Goal: Task Accomplishment & Management: Manage account settings

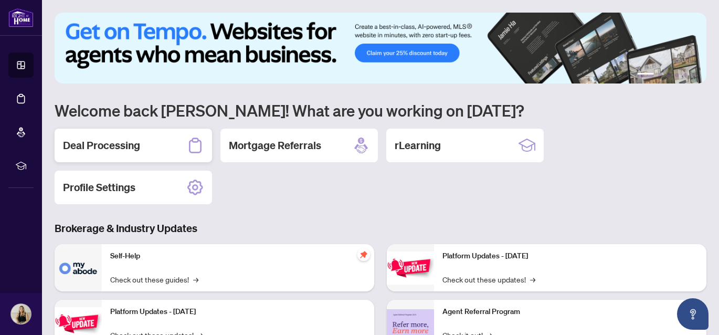
click at [160, 153] on div "Deal Processing" at bounding box center [133, 146] width 157 height 34
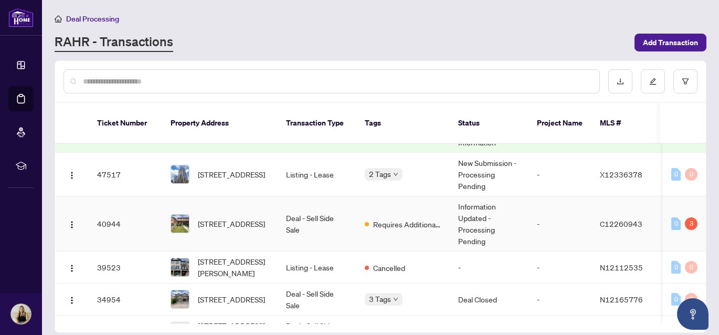
scroll to position [134, 0]
click at [313, 214] on td "Deal - Sell Side Sale" at bounding box center [316, 223] width 79 height 55
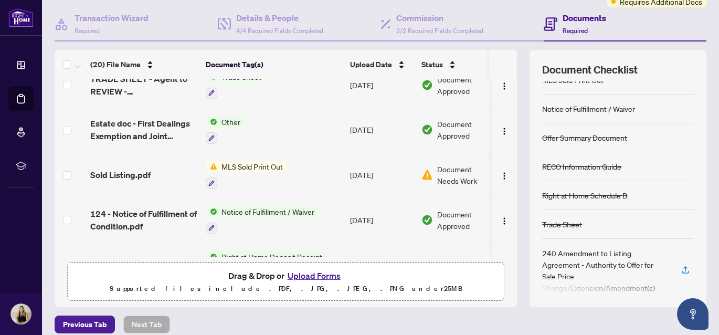
scroll to position [152, 0]
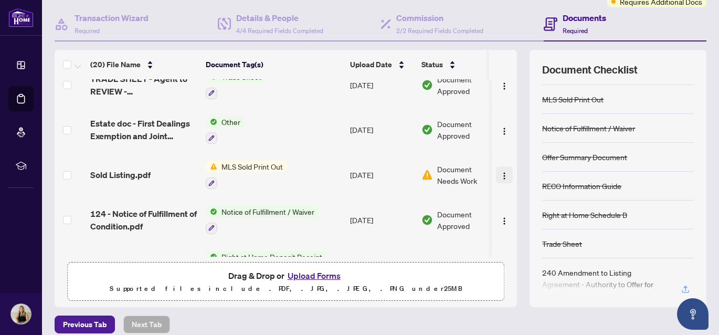
click at [500, 174] on img "button" at bounding box center [504, 176] width 8 height 8
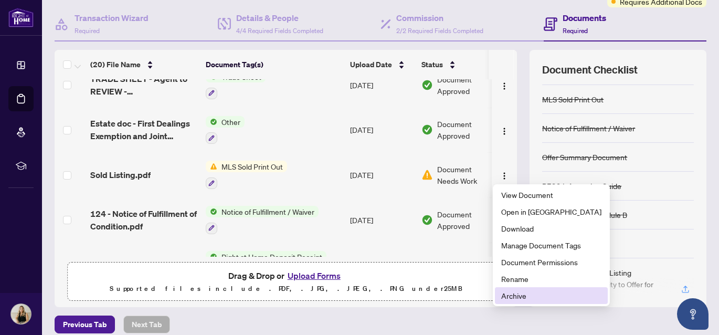
click at [515, 292] on span "Archive" at bounding box center [551, 296] width 100 height 12
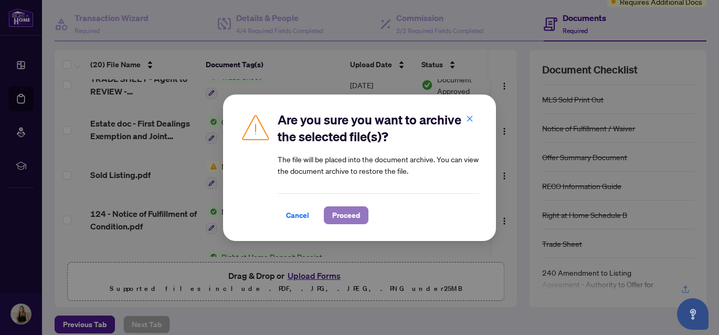
click at [354, 213] on span "Proceed" at bounding box center [346, 215] width 28 height 17
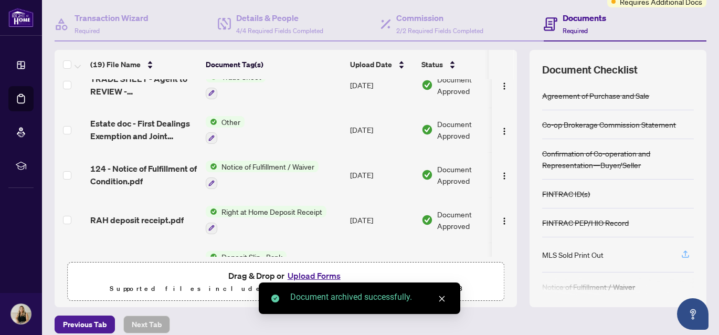
click at [686, 253] on icon "button" at bounding box center [684, 253] width 9 height 9
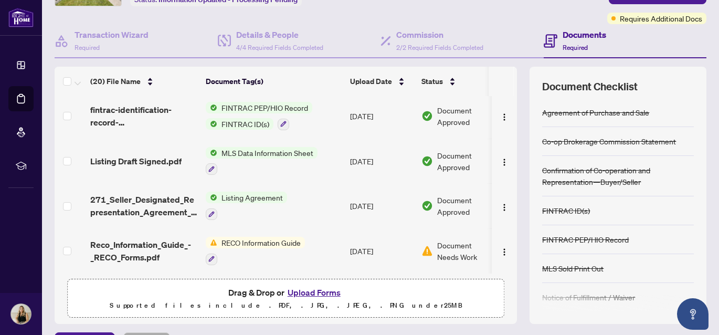
scroll to position [80, 0]
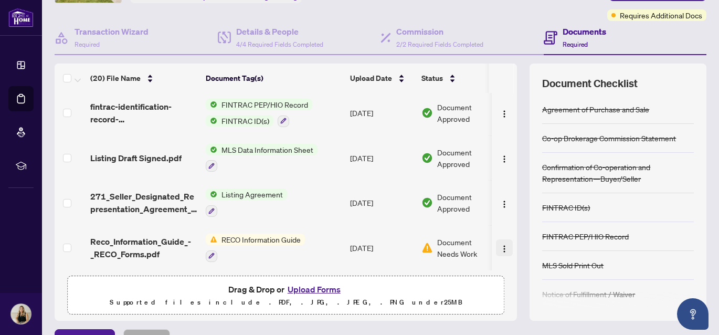
click at [502, 245] on img "button" at bounding box center [504, 248] width 8 height 8
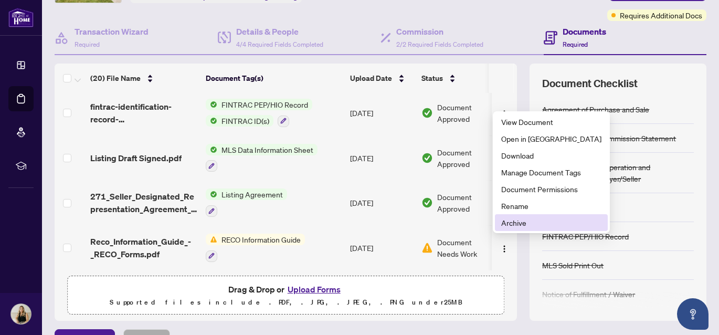
click at [517, 221] on span "Archive" at bounding box center [551, 223] width 100 height 12
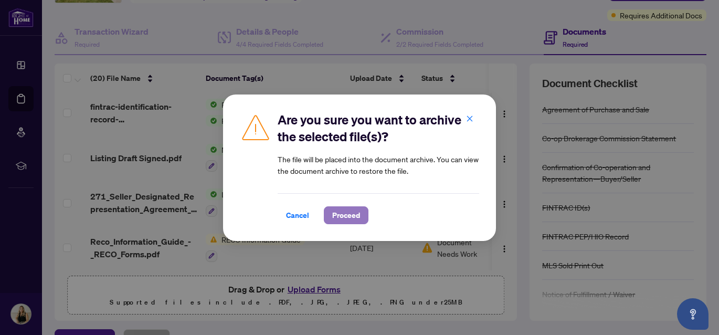
click at [344, 219] on span "Proceed" at bounding box center [346, 215] width 28 height 17
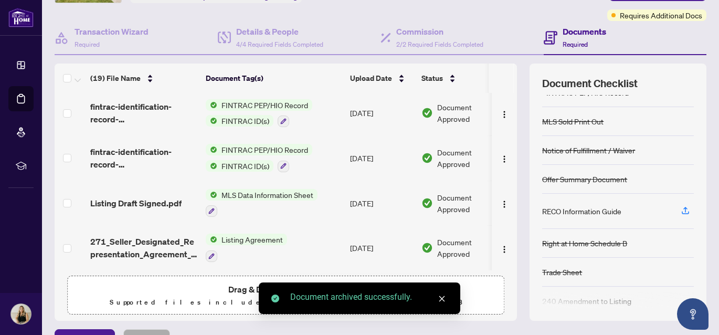
scroll to position [178, 0]
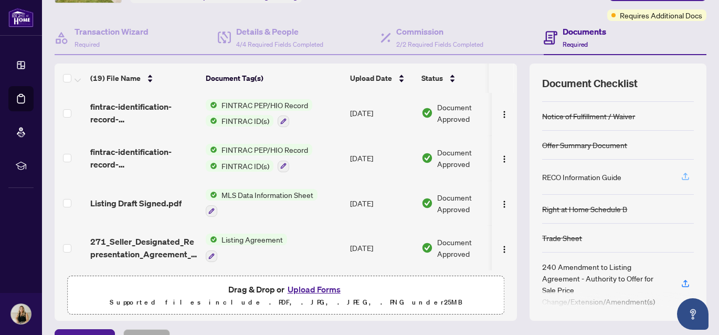
click at [686, 178] on icon "button" at bounding box center [684, 176] width 9 height 9
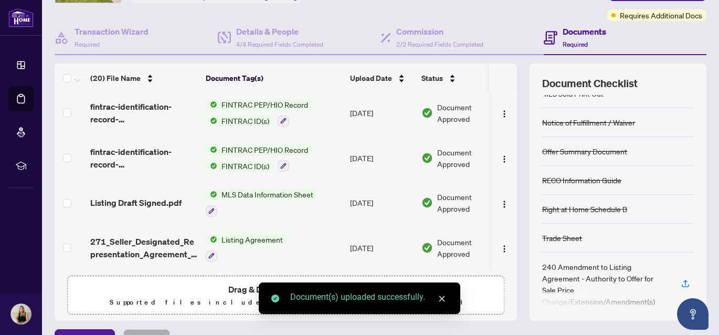
scroll to position [104, 0]
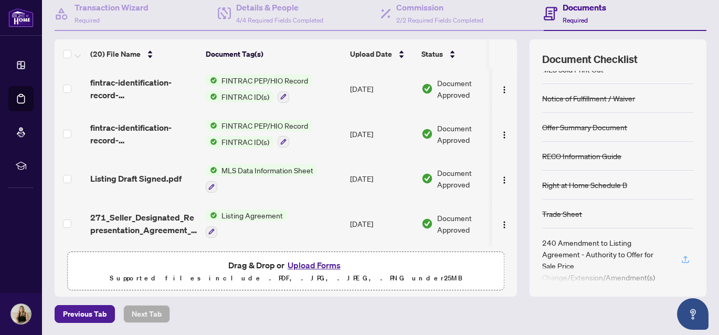
click at [683, 254] on icon "button" at bounding box center [684, 258] width 9 height 9
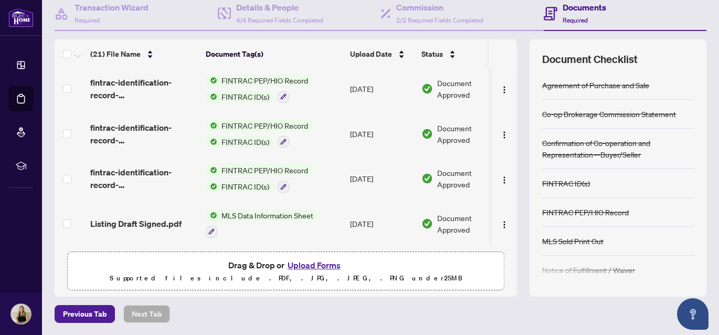
scroll to position [0, 0]
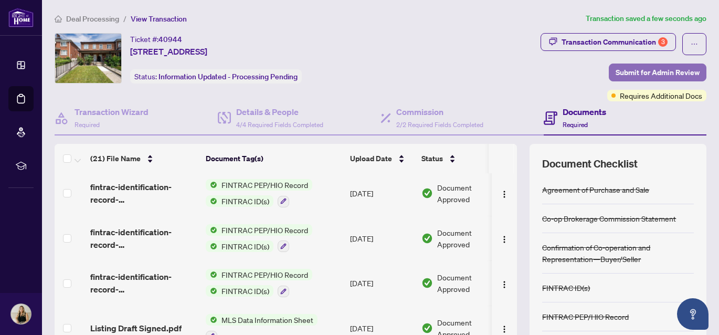
click at [643, 70] on span "Submit for Admin Review" at bounding box center [657, 72] width 84 height 17
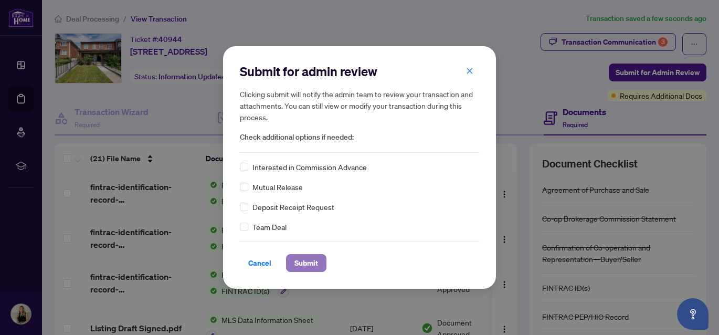
click at [304, 267] on span "Submit" at bounding box center [306, 262] width 24 height 17
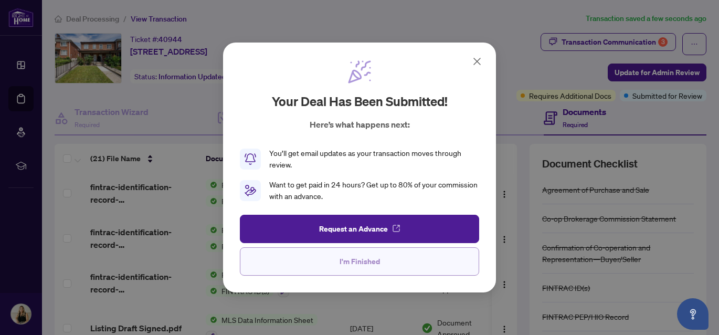
click at [437, 265] on button "I'm Finished" at bounding box center [359, 261] width 239 height 28
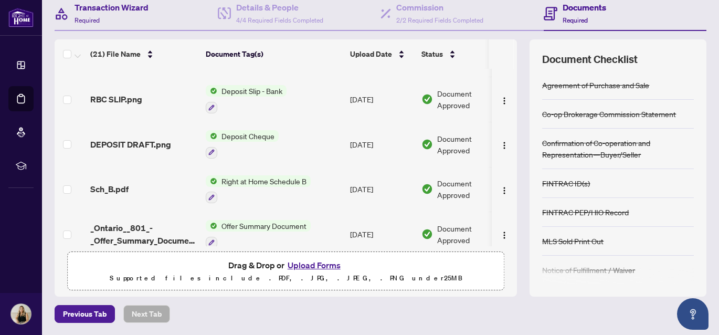
scroll to position [305, 0]
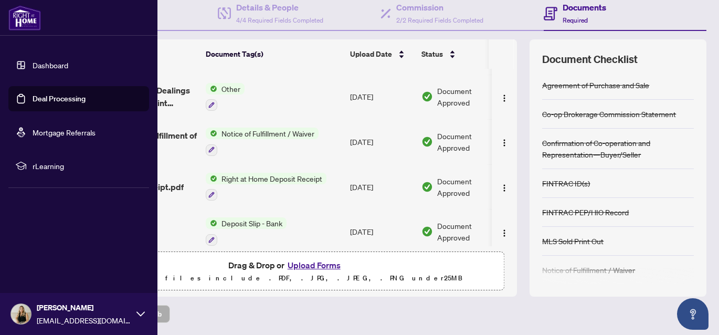
click at [33, 70] on link "Dashboard" at bounding box center [51, 64] width 36 height 9
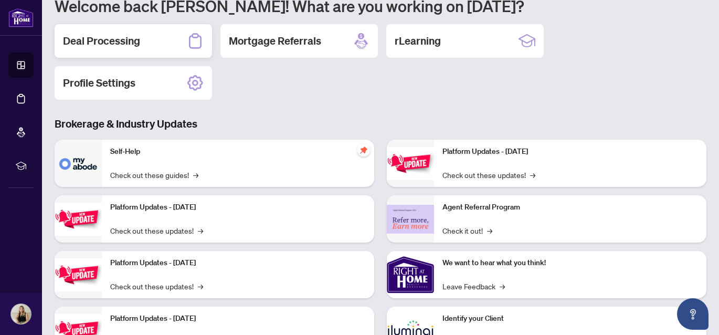
click at [125, 38] on h2 "Deal Processing" at bounding box center [101, 41] width 77 height 15
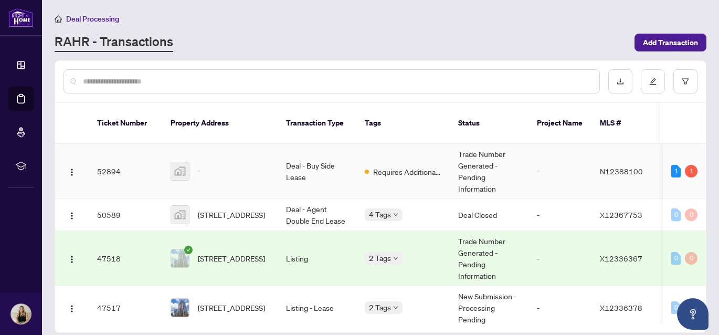
click at [379, 166] on span "Requires Additional Docs" at bounding box center [407, 172] width 68 height 12
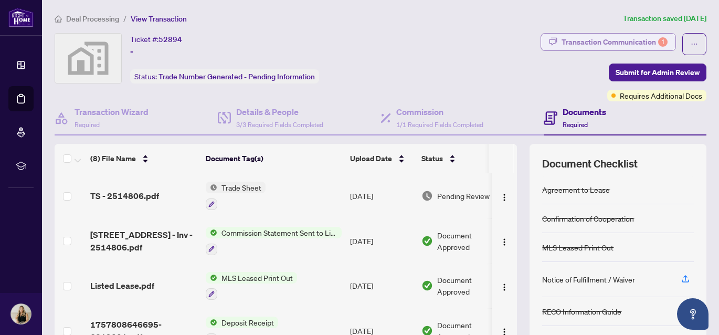
click at [574, 41] on div "Transaction Communication 1" at bounding box center [614, 42] width 106 height 17
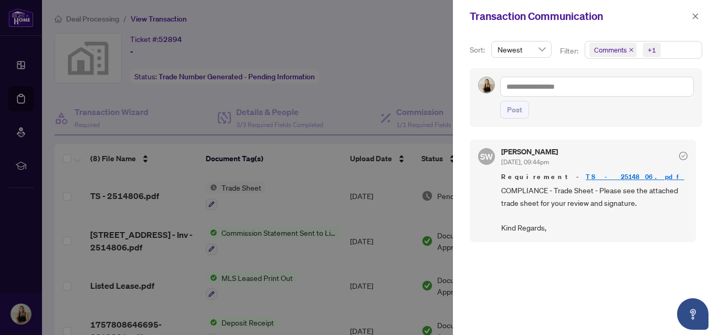
click at [324, 195] on div at bounding box center [359, 167] width 719 height 335
click at [319, 178] on div at bounding box center [359, 167] width 719 height 335
click at [699, 13] on button "button" at bounding box center [695, 16] width 14 height 13
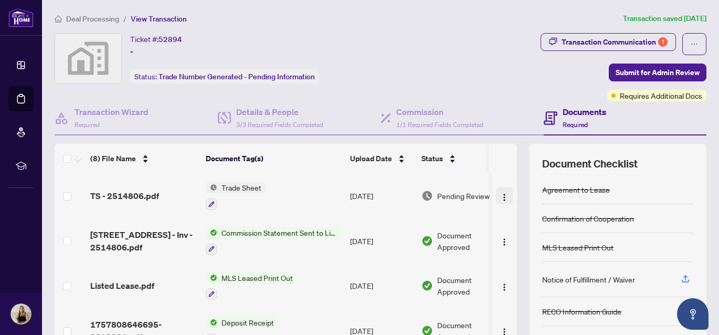
click at [500, 195] on img "button" at bounding box center [504, 197] width 8 height 8
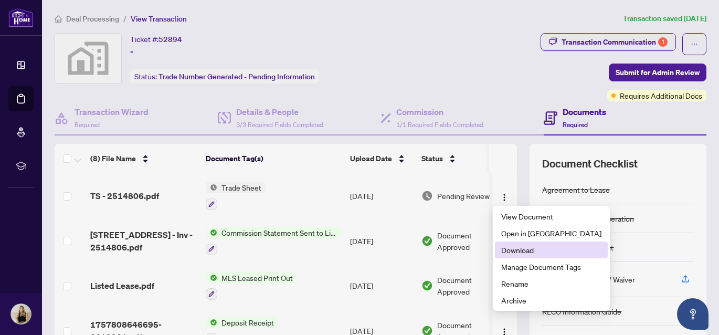
click at [512, 255] on li "Download" at bounding box center [551, 249] width 113 height 17
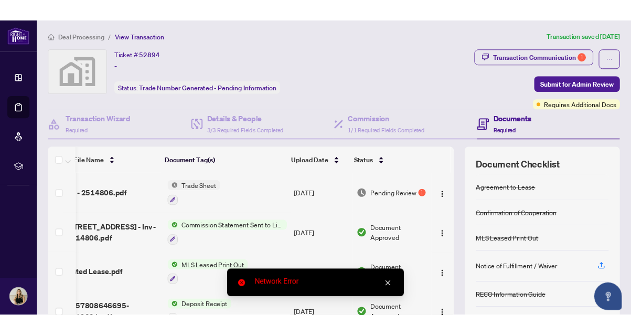
scroll to position [83, 0]
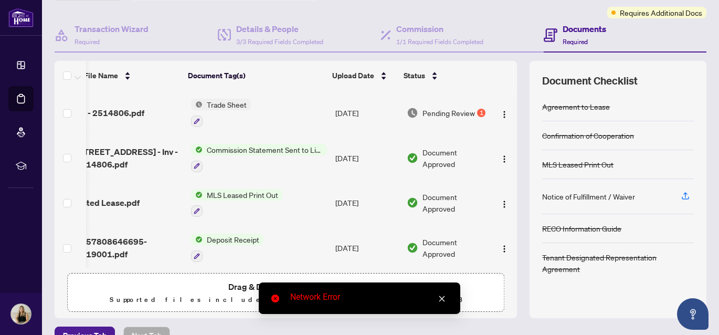
click at [0, 81] on html "Dashboard Deal Processing Mortgage Referrals rLearning Liana Ciccone hello@lian…" at bounding box center [359, 167] width 719 height 335
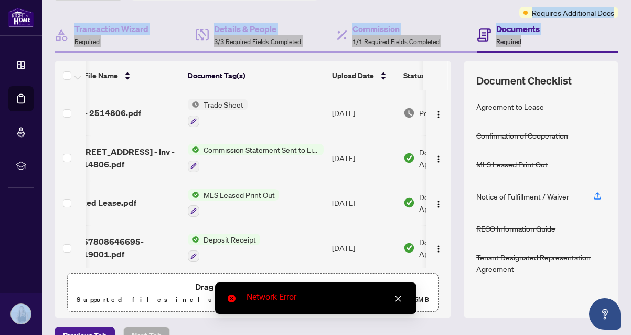
scroll to position [92, 18]
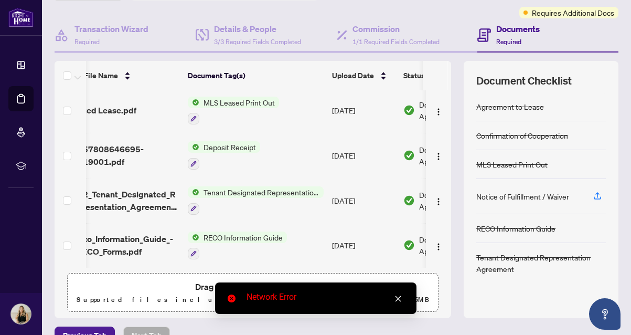
click at [398, 302] on icon "close" at bounding box center [397, 298] width 7 height 7
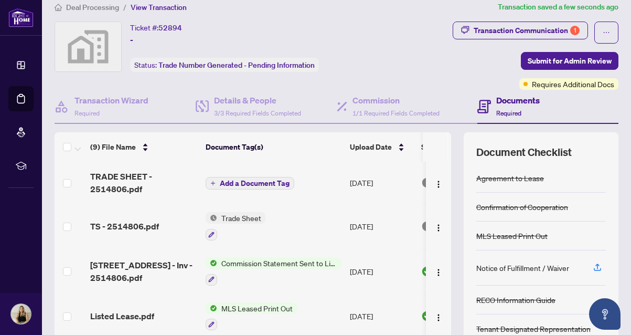
scroll to position [8, 0]
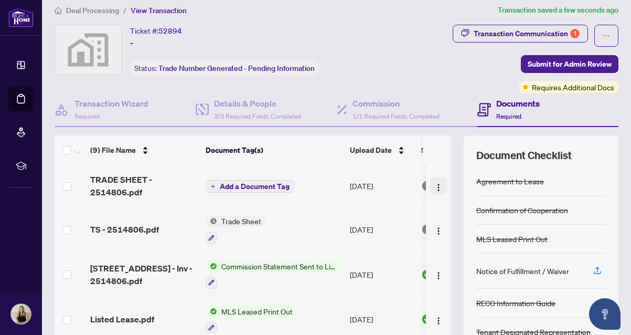
click at [434, 185] on img "button" at bounding box center [438, 187] width 8 height 8
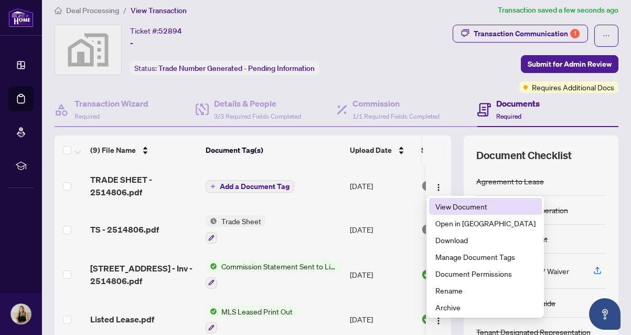
click at [458, 210] on span "View Document" at bounding box center [485, 206] width 100 height 12
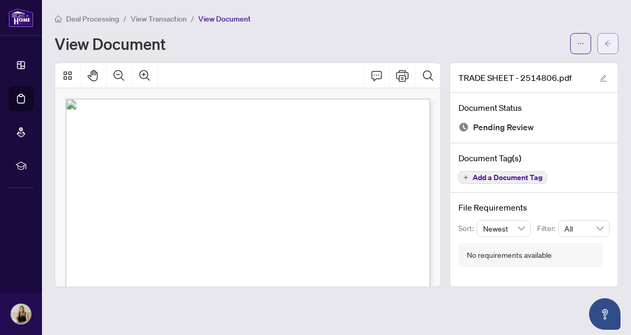
click at [604, 53] on button "button" at bounding box center [607, 43] width 21 height 21
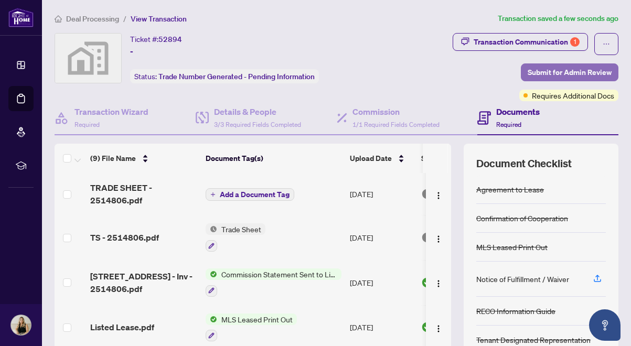
click at [551, 71] on span "Submit for Admin Review" at bounding box center [570, 72] width 84 height 17
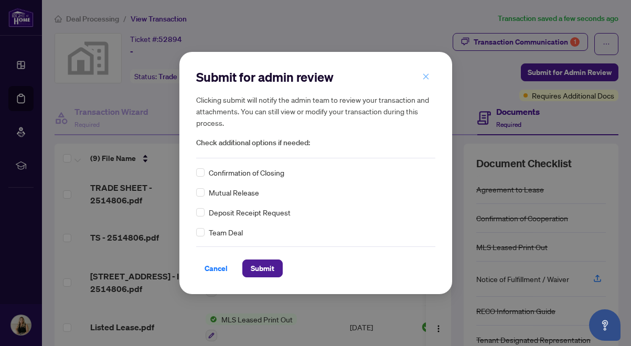
click at [429, 75] on icon "close" at bounding box center [425, 76] width 7 height 7
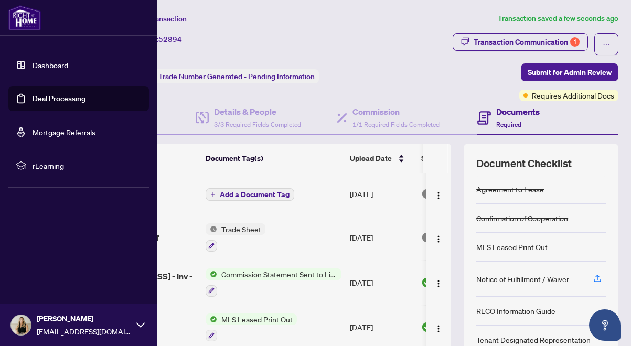
click at [33, 61] on link "Dashboard" at bounding box center [51, 64] width 36 height 9
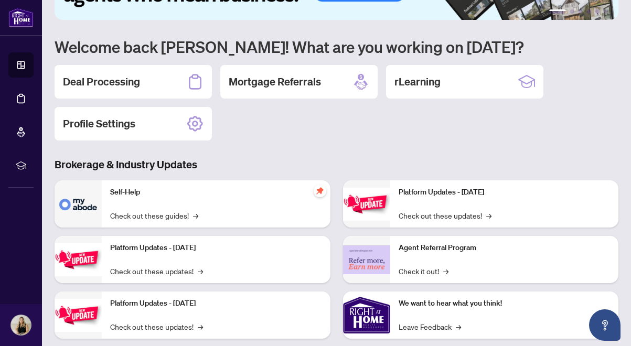
scroll to position [57, 0]
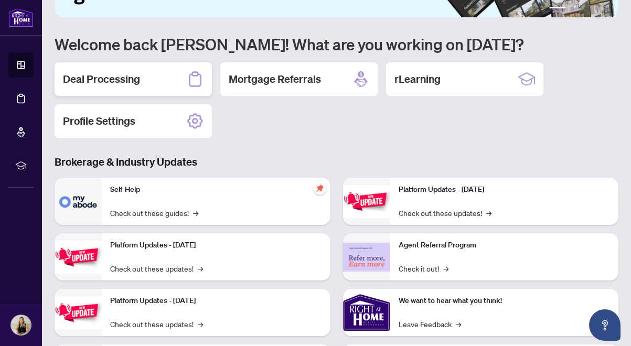
click at [149, 80] on div "Deal Processing" at bounding box center [133, 79] width 157 height 34
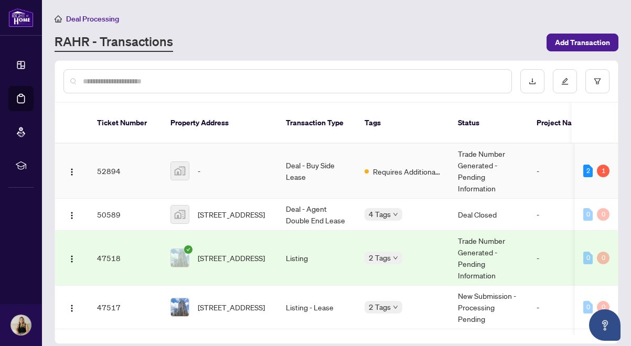
click at [313, 163] on td "Deal - Buy Side Lease" at bounding box center [316, 171] width 79 height 55
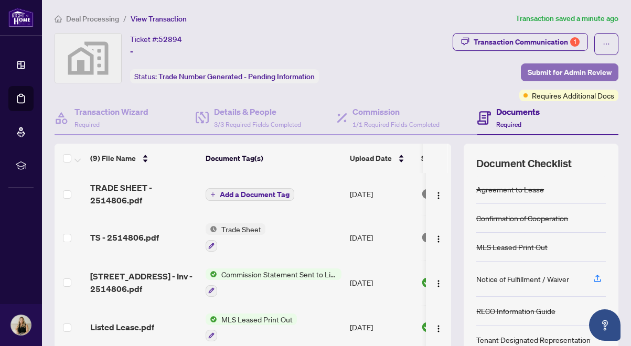
click at [551, 71] on span "Submit for Admin Review" at bounding box center [570, 72] width 84 height 17
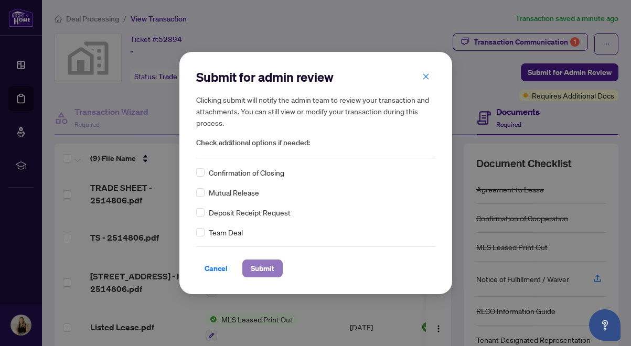
click at [253, 266] on span "Submit" at bounding box center [263, 268] width 24 height 17
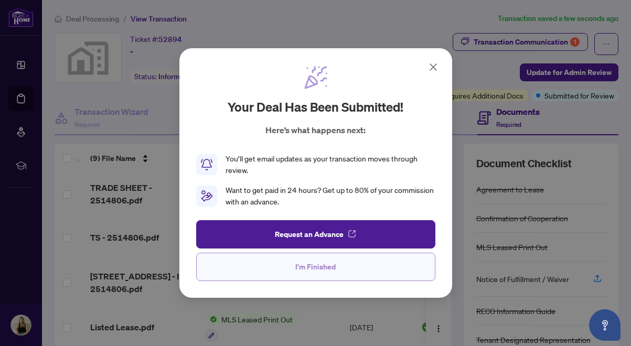
click at [286, 266] on button "I'm Finished" at bounding box center [315, 267] width 239 height 28
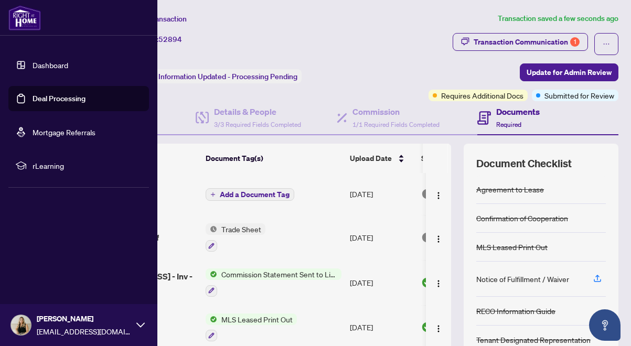
click at [36, 66] on link "Dashboard" at bounding box center [51, 64] width 36 height 9
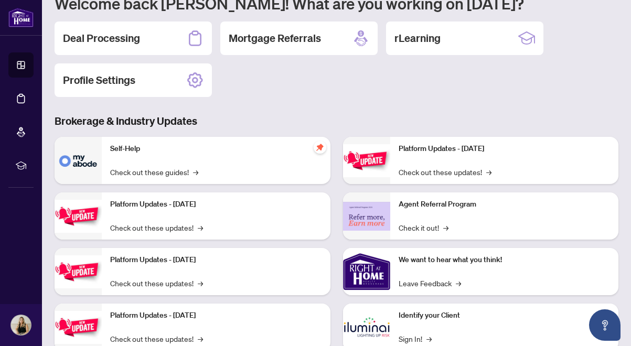
scroll to position [110, 0]
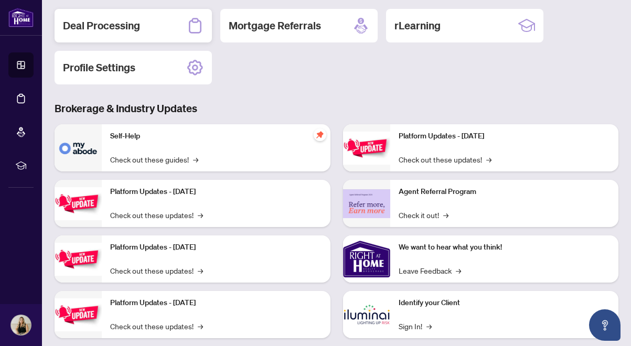
click at [134, 28] on h2 "Deal Processing" at bounding box center [101, 25] width 77 height 15
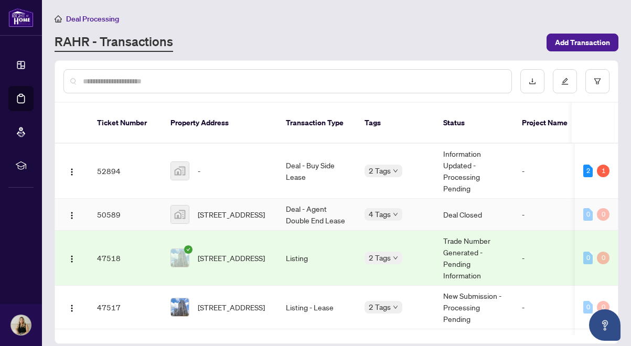
click at [293, 205] on td "Deal - Agent Double End Lease" at bounding box center [316, 215] width 79 height 32
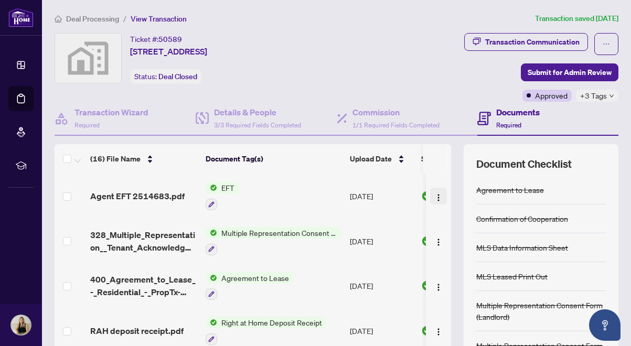
click at [435, 195] on img "button" at bounding box center [438, 198] width 8 height 8
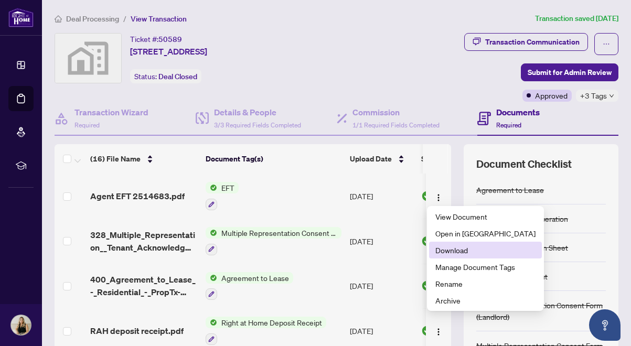
click at [451, 254] on span "Download" at bounding box center [485, 250] width 100 height 12
